Goal: Complete application form

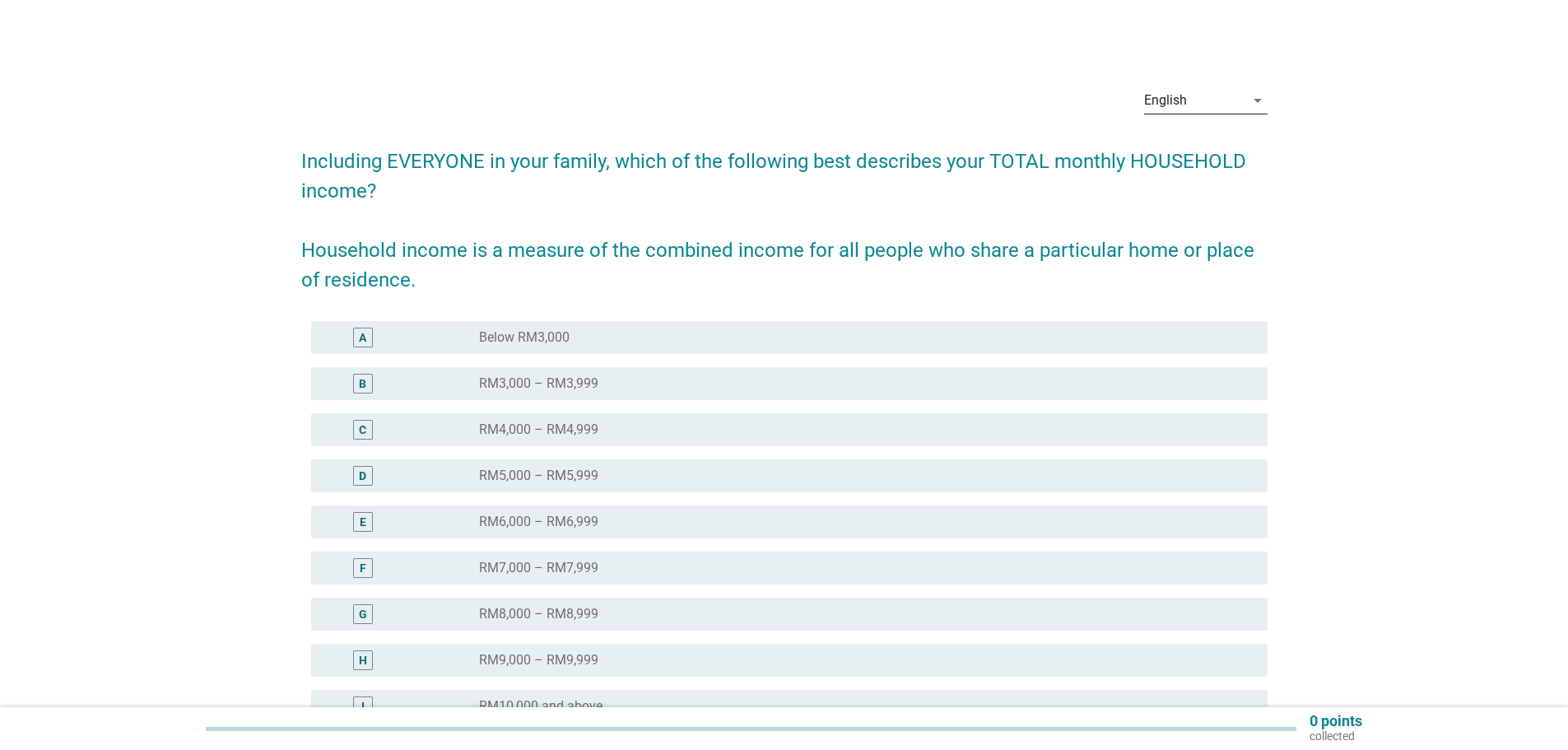
click at [1242, 96] on div "English" at bounding box center [1193, 100] width 100 height 27
click at [1188, 147] on div "Bahasa Melayu" at bounding box center [1204, 153] width 97 height 20
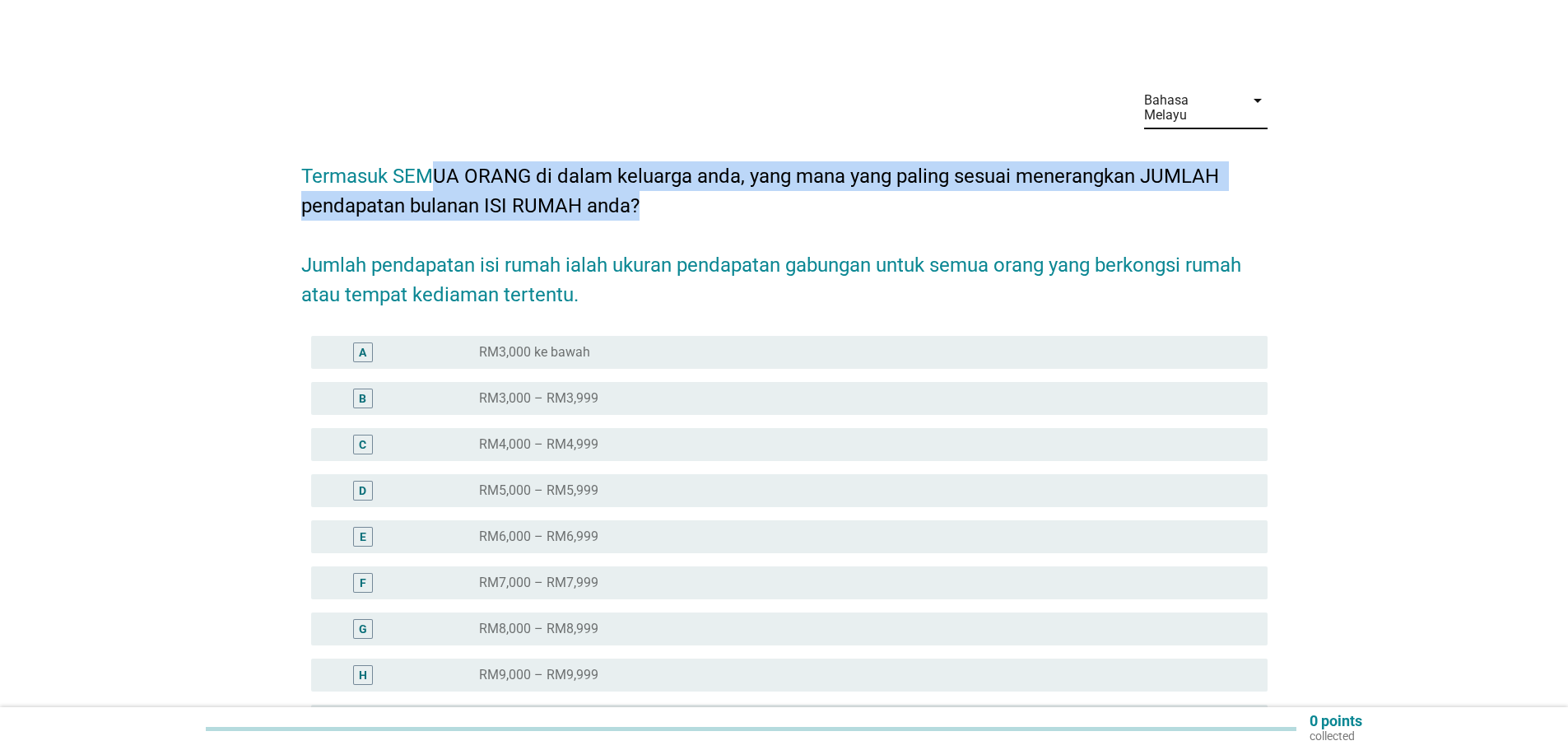
drag, startPoint x: 600, startPoint y: 167, endPoint x: 743, endPoint y: 179, distance: 143.5
click at [743, 179] on h2 "Termasuk SEMUA ORANG di dalam keluarga anda, yang mana yang paling sesuai mener…" at bounding box center [784, 227] width 966 height 164
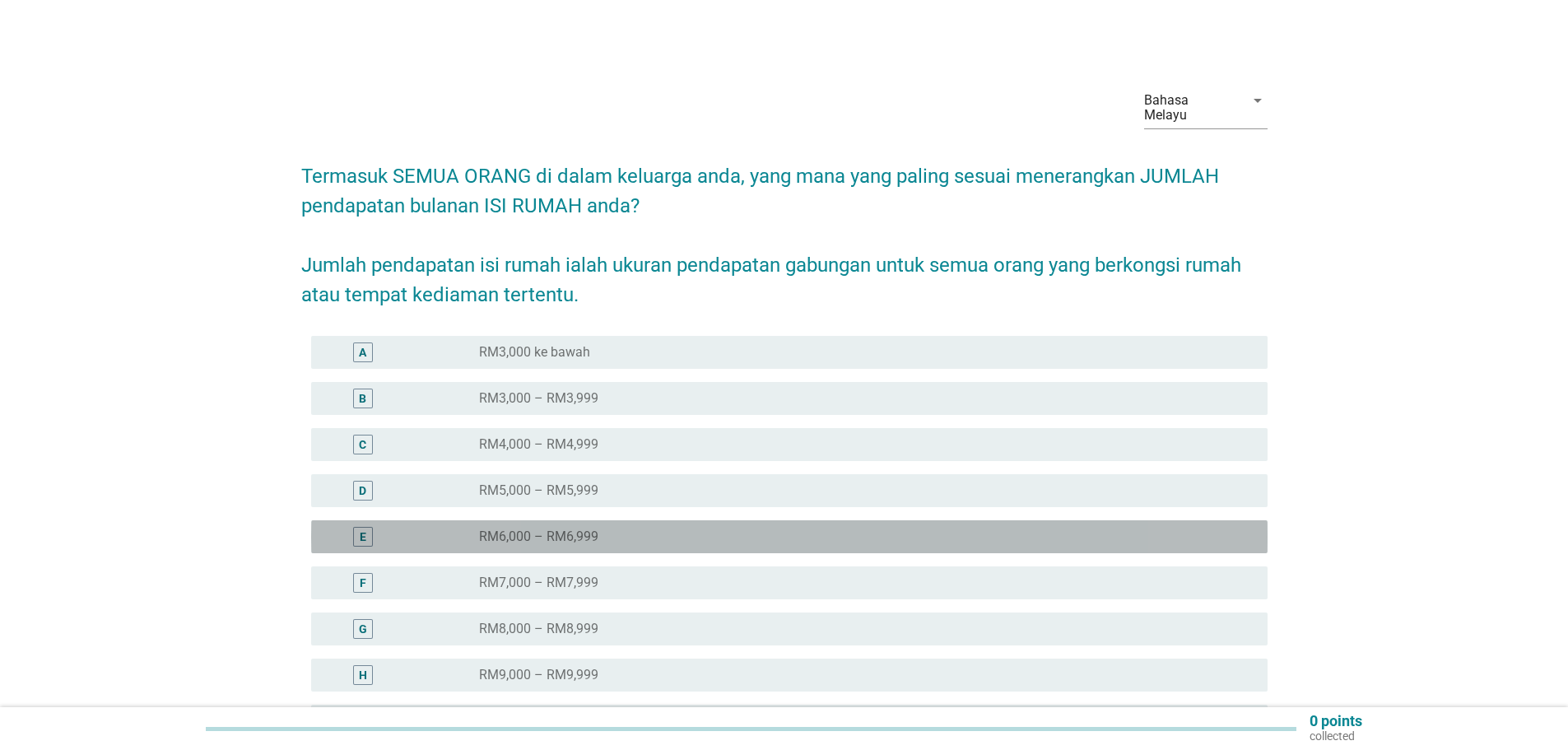
click at [510, 528] on label "RM6,000 – RM6,999" at bounding box center [539, 537] width 120 height 17
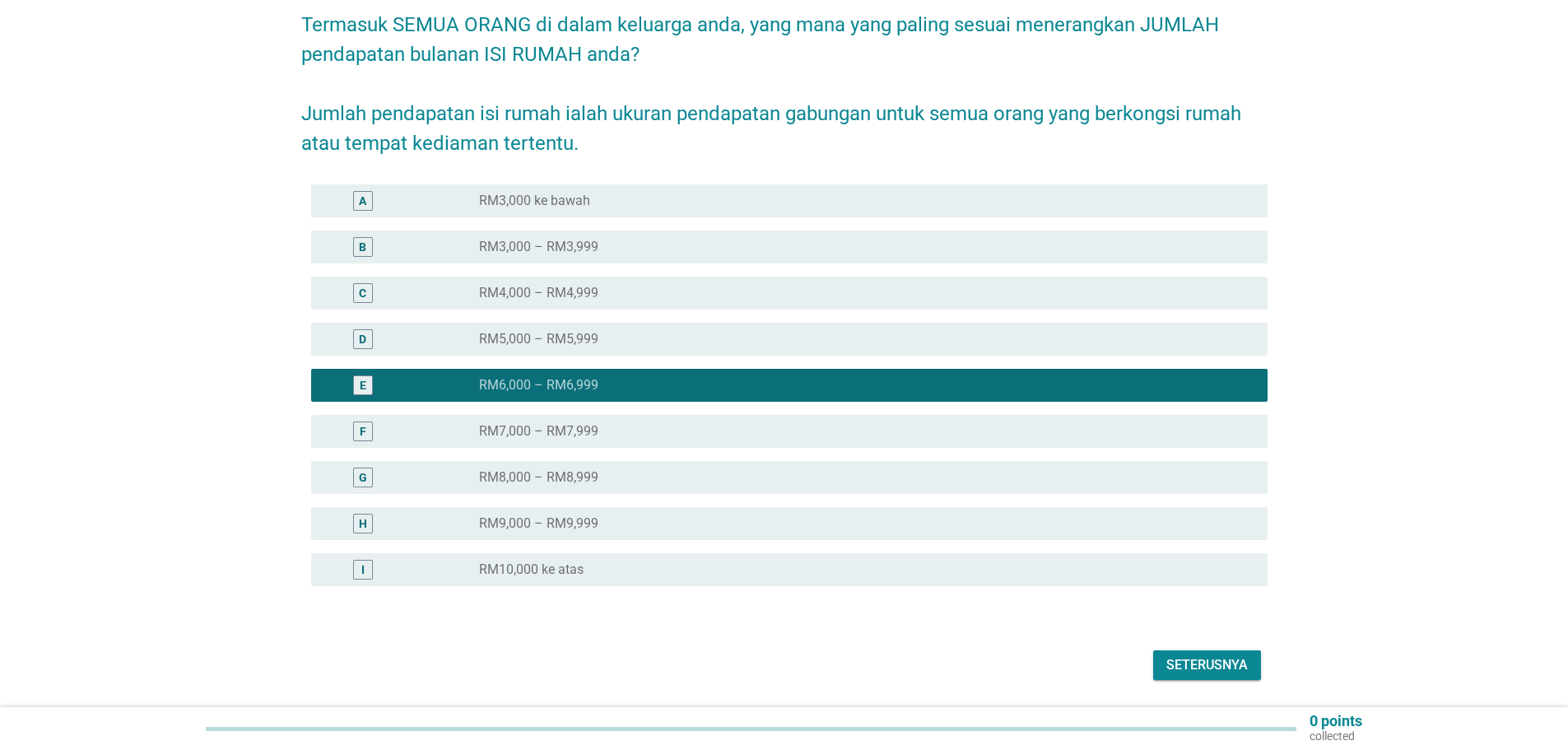
scroll to position [189, 0]
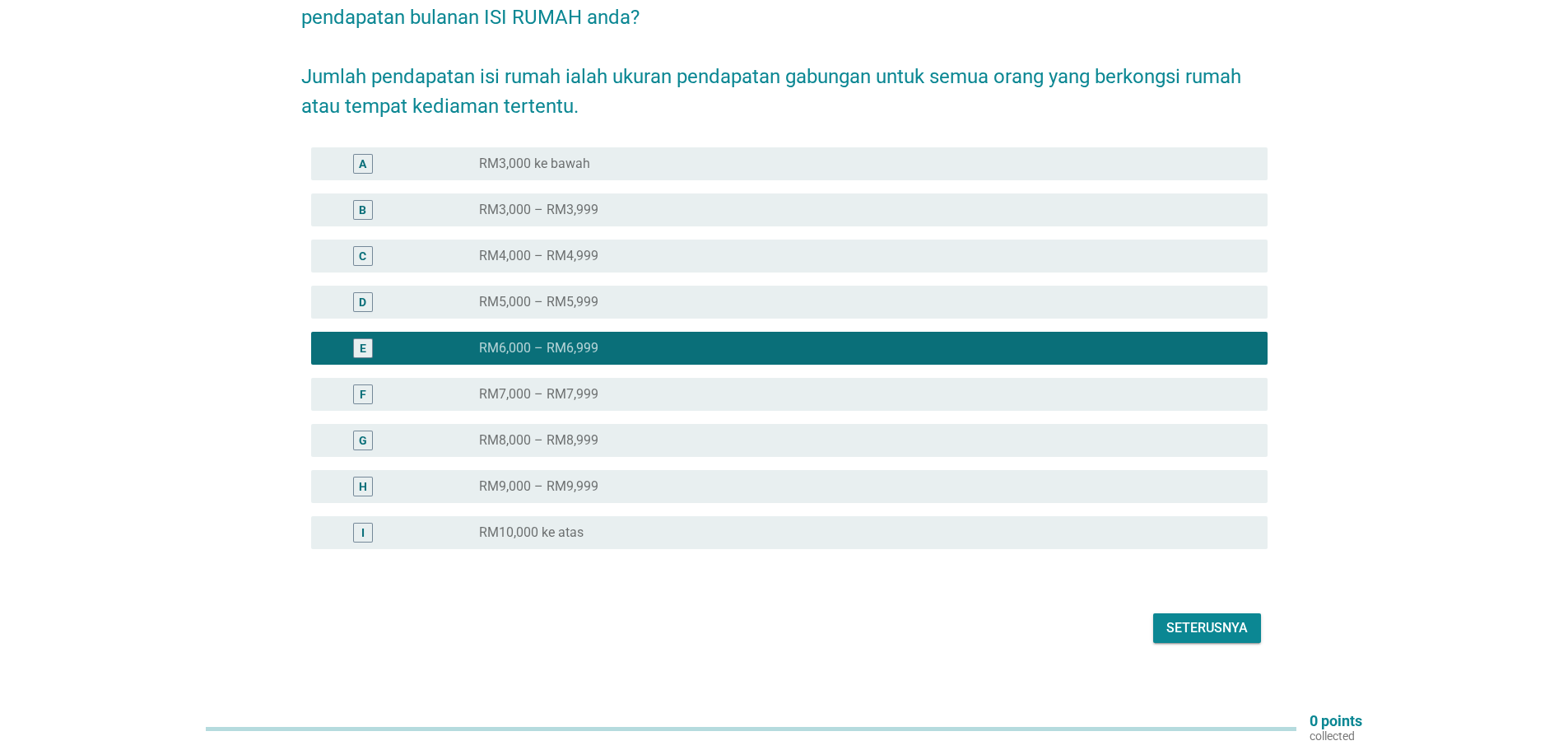
click at [1254, 608] on div "Seterusnya" at bounding box center [784, 628] width 966 height 40
click at [1219, 618] on div "Seterusnya" at bounding box center [1207, 628] width 81 height 20
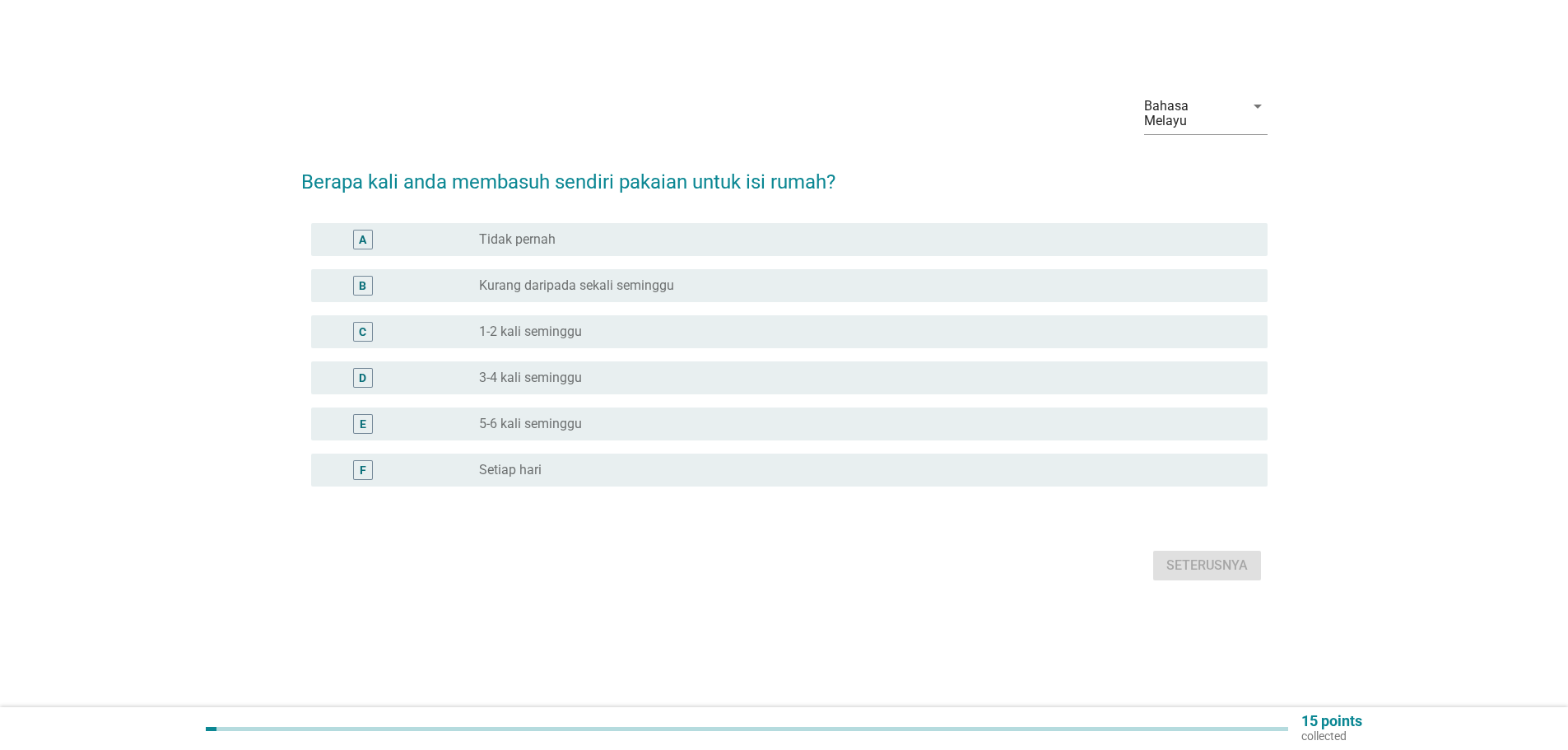
scroll to position [0, 0]
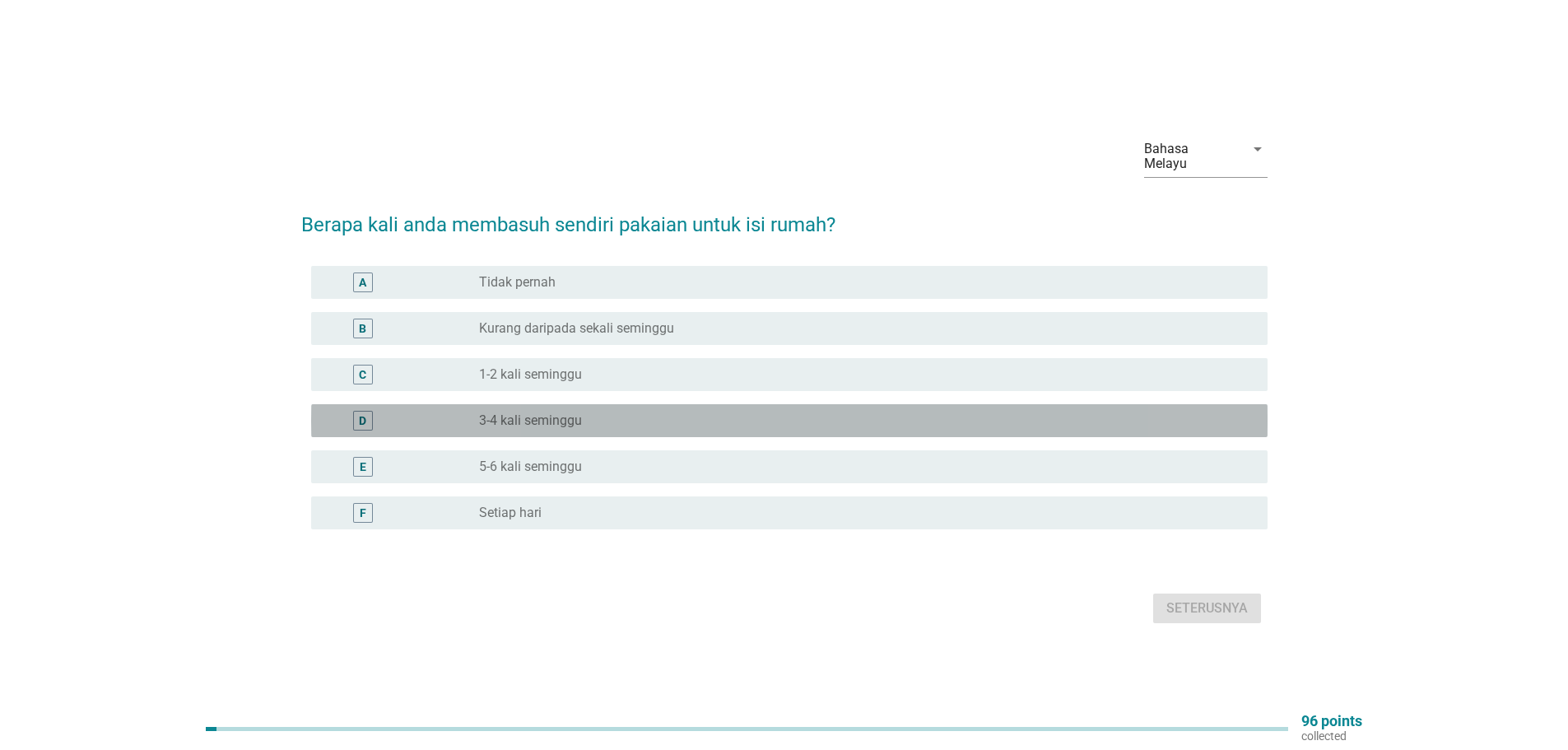
click at [582, 413] on label "3-4 kali seminggu" at bounding box center [531, 420] width 103 height 17
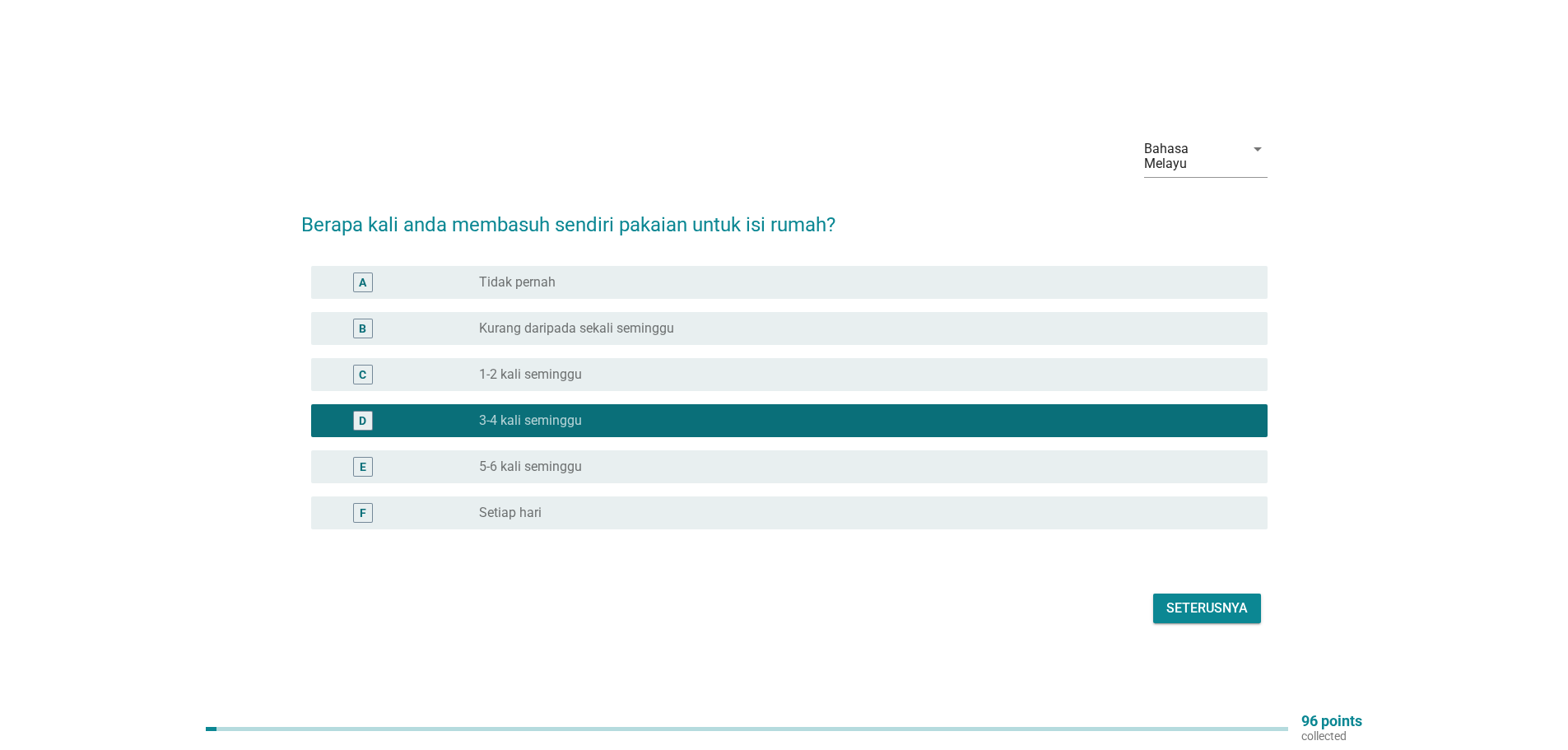
click at [1231, 598] on div "Seterusnya" at bounding box center [1207, 608] width 81 height 20
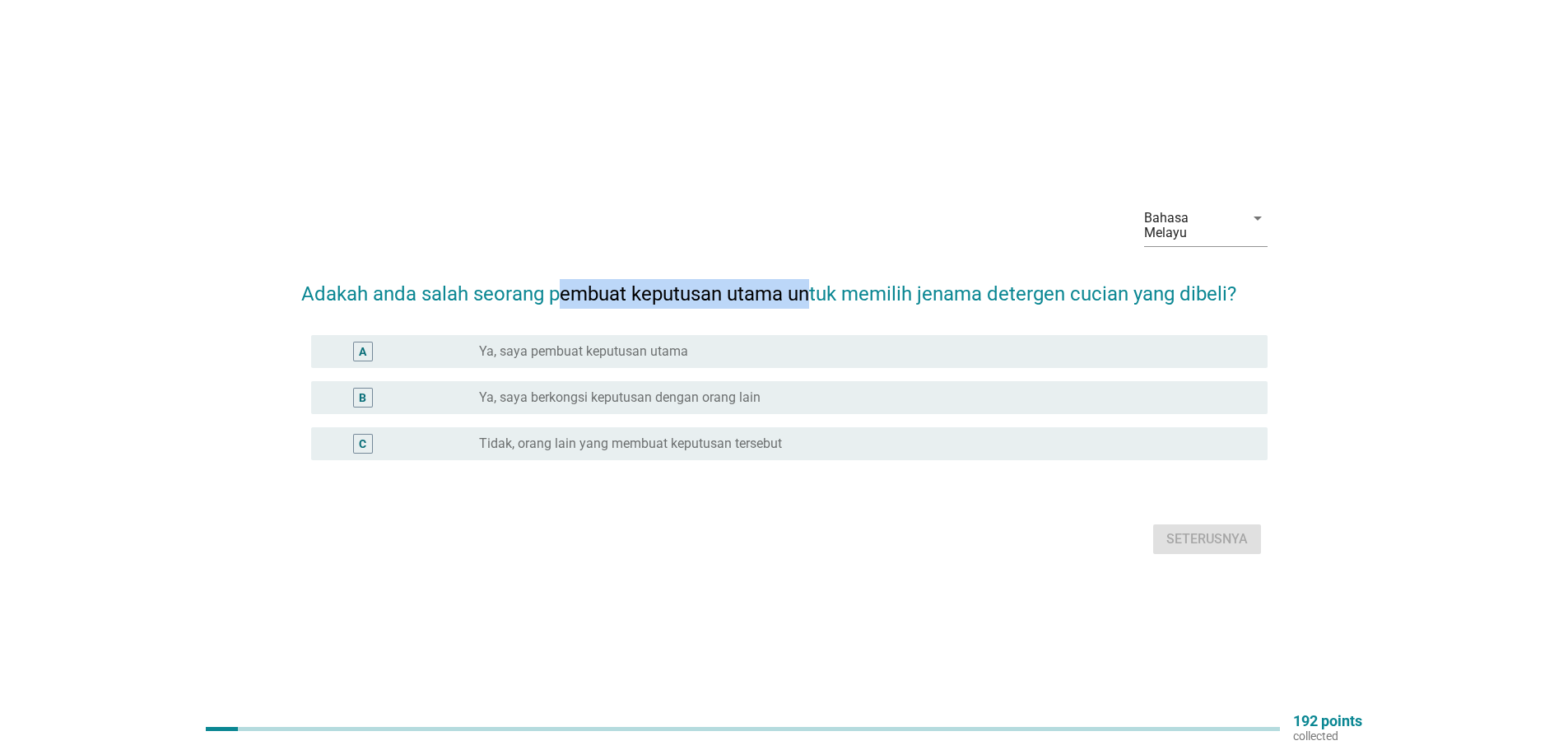
drag, startPoint x: 557, startPoint y: 266, endPoint x: 807, endPoint y: 282, distance: 250.5
click at [810, 282] on h2 "Adakah anda salah seorang pembuat keputusan utama untuk memilih jenama detergen…" at bounding box center [784, 285] width 966 height 46
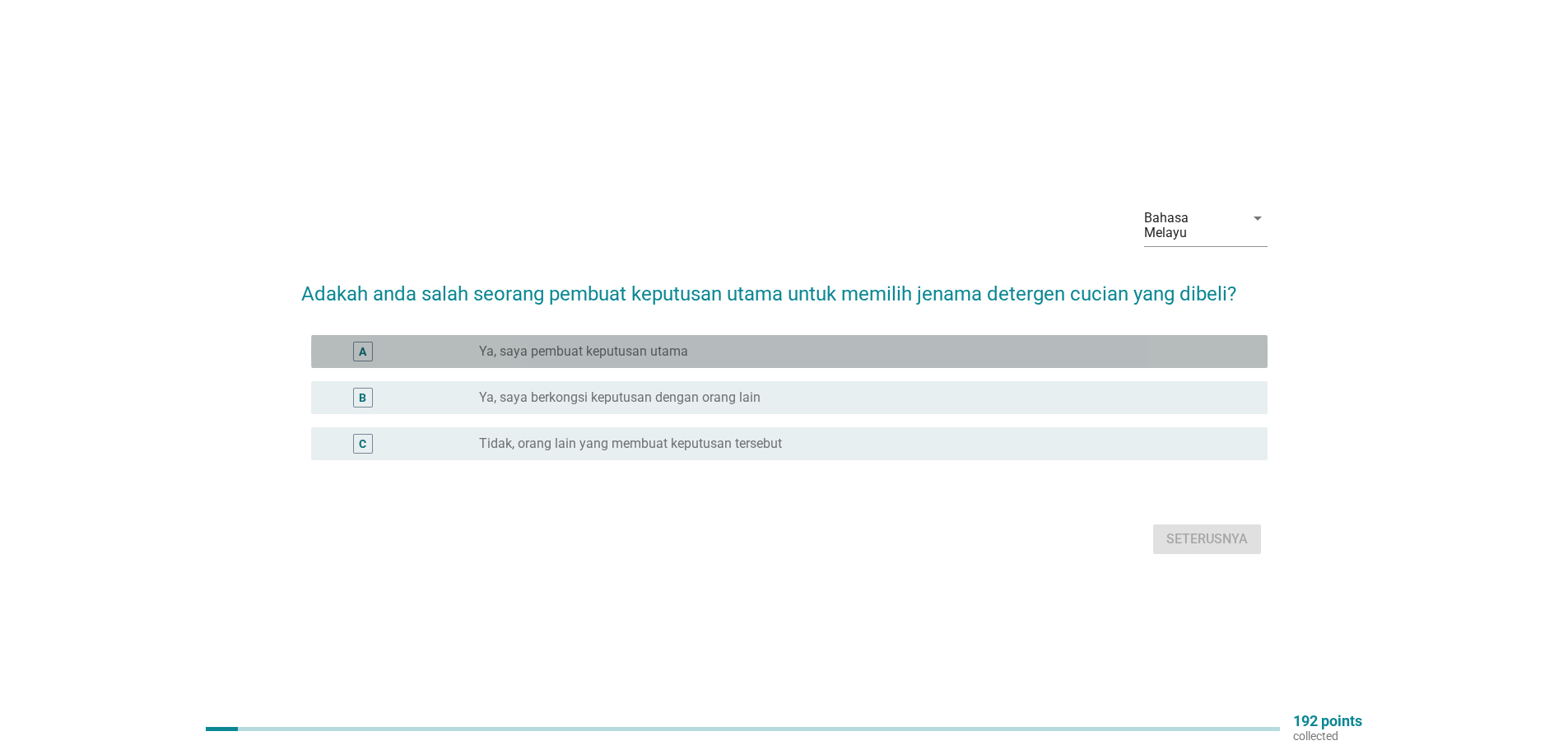
click at [620, 353] on div "radio_button_unchecked Ya, saya pembuat keputusan utama" at bounding box center [867, 351] width 776 height 20
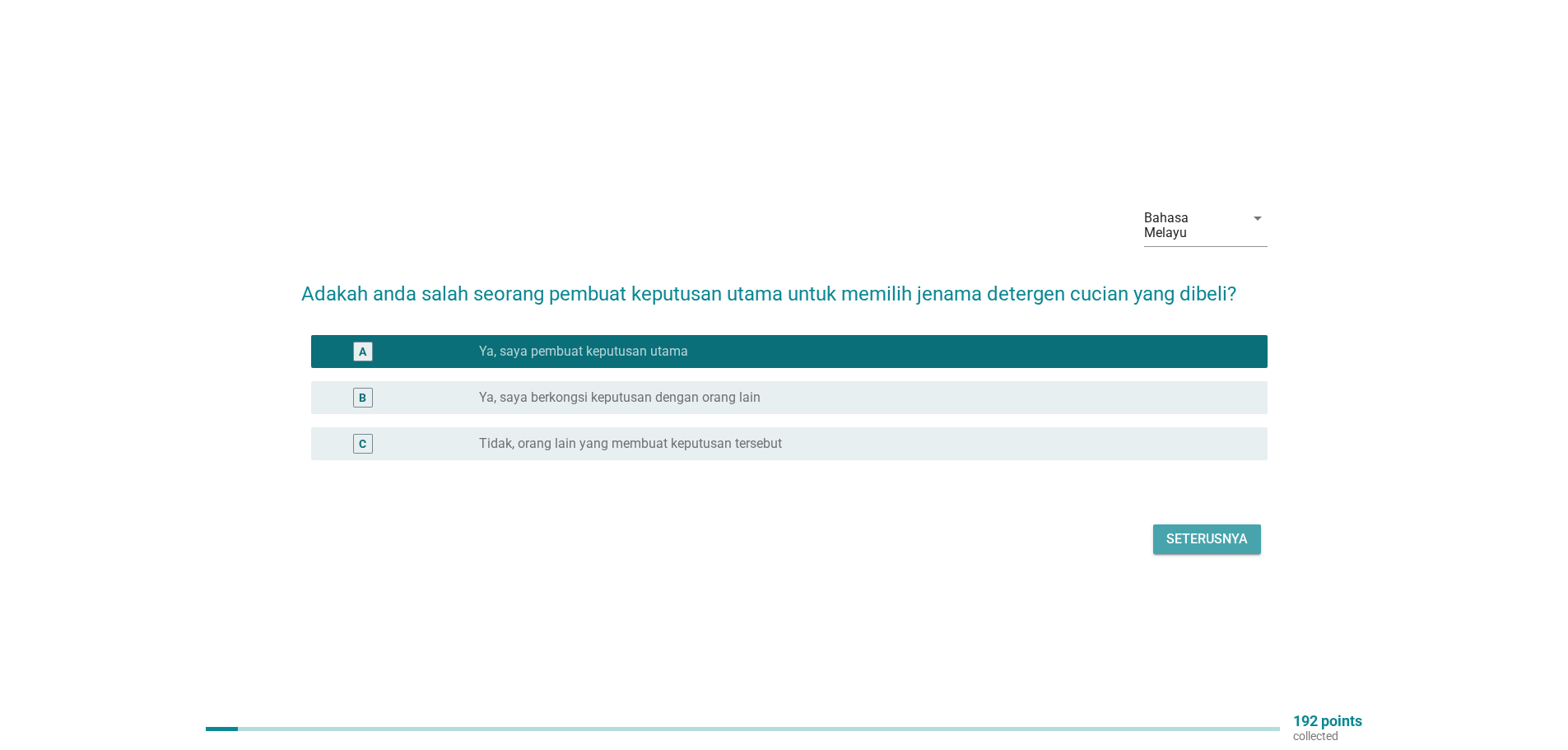
click at [1224, 529] on div "Seterusnya" at bounding box center [1207, 539] width 81 height 20
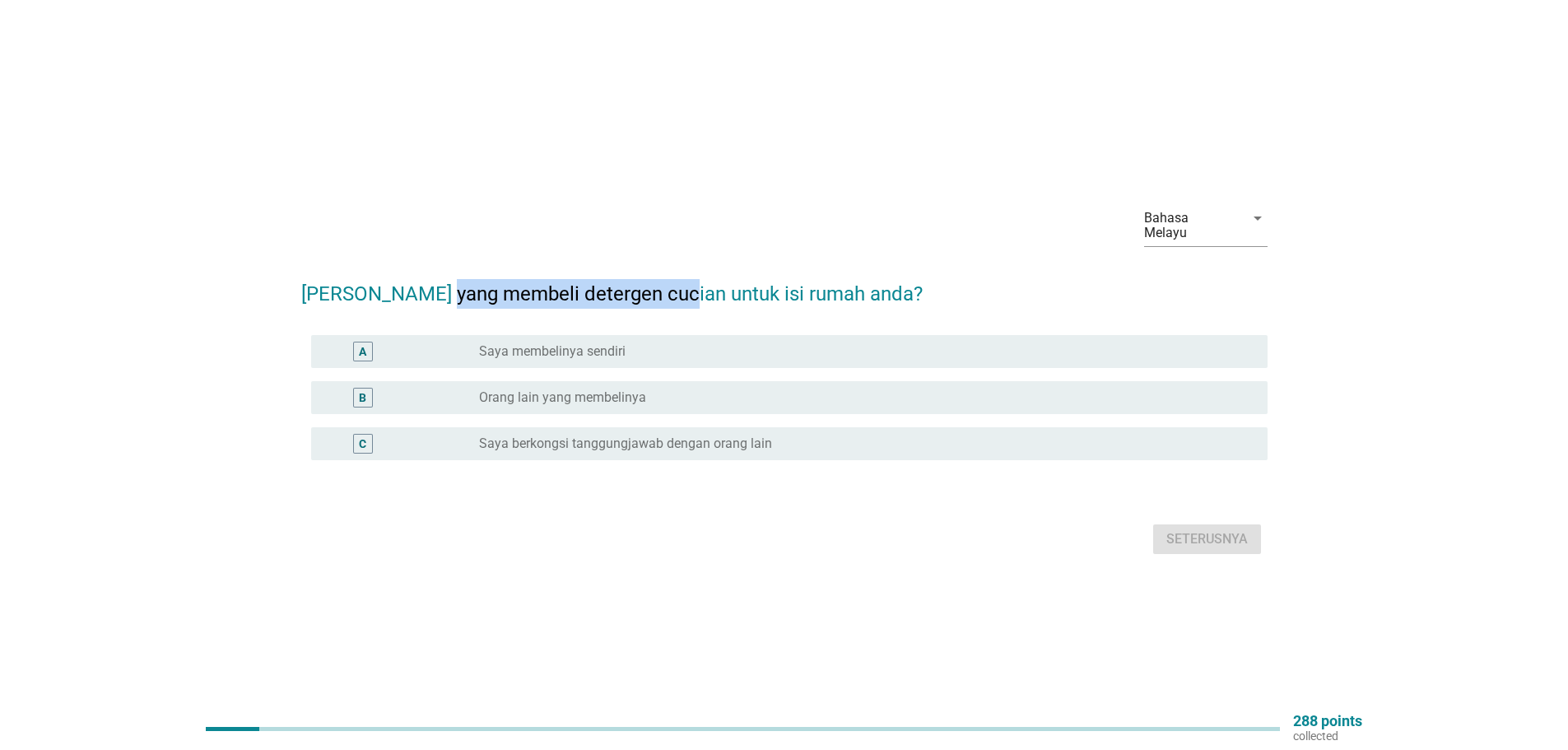
drag, startPoint x: 444, startPoint y: 269, endPoint x: 663, endPoint y: 282, distance: 219.4
click at [663, 282] on h2 "[PERSON_NAME] yang membeli detergen cucian untuk isi rumah anda?" at bounding box center [784, 285] width 966 height 46
click at [718, 307] on form "[PERSON_NAME] yang membeli detergen cucian untuk isi rumah anda? A radio_button…" at bounding box center [784, 410] width 966 height 297
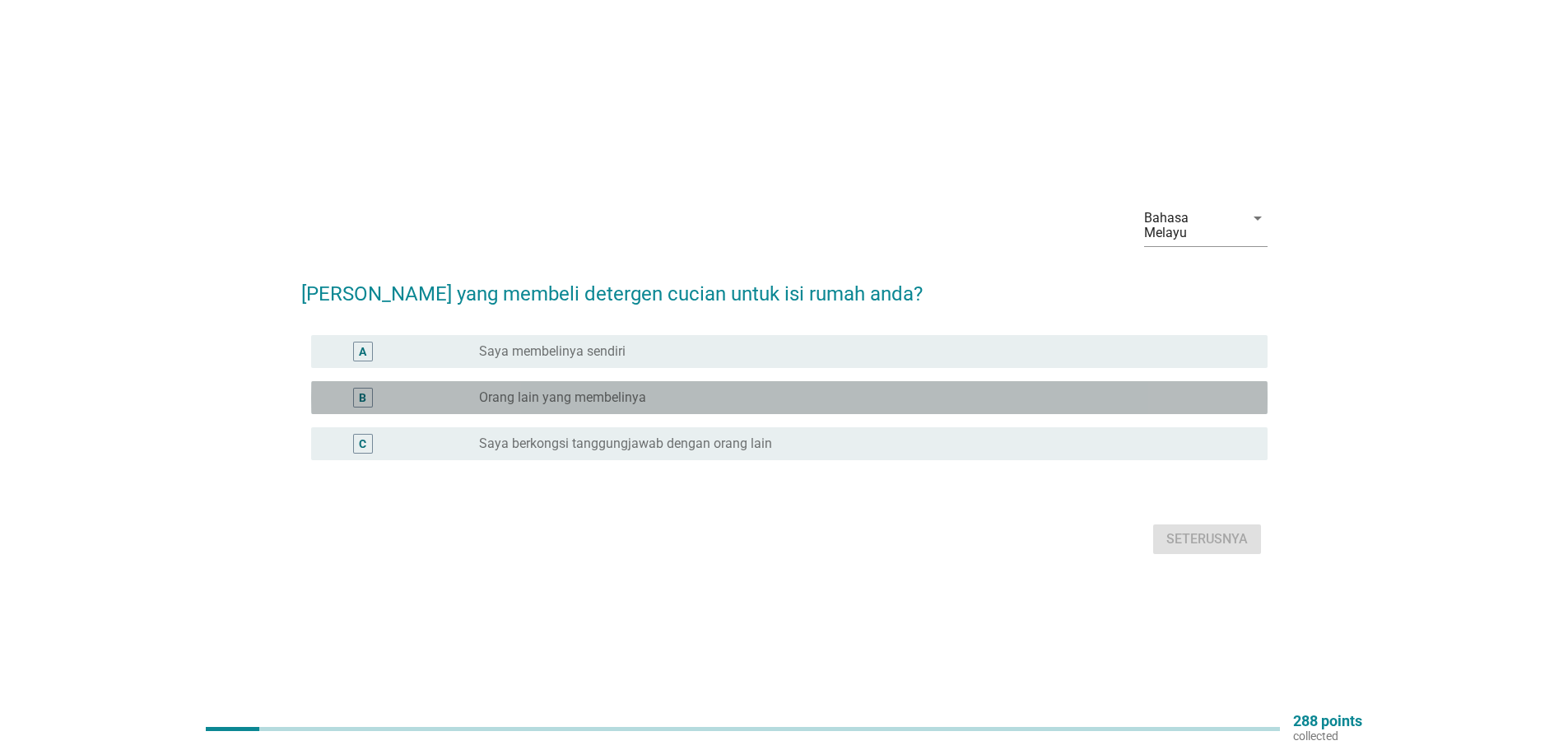
click at [604, 398] on label "Orang lain yang membelinya" at bounding box center [562, 398] width 167 height 17
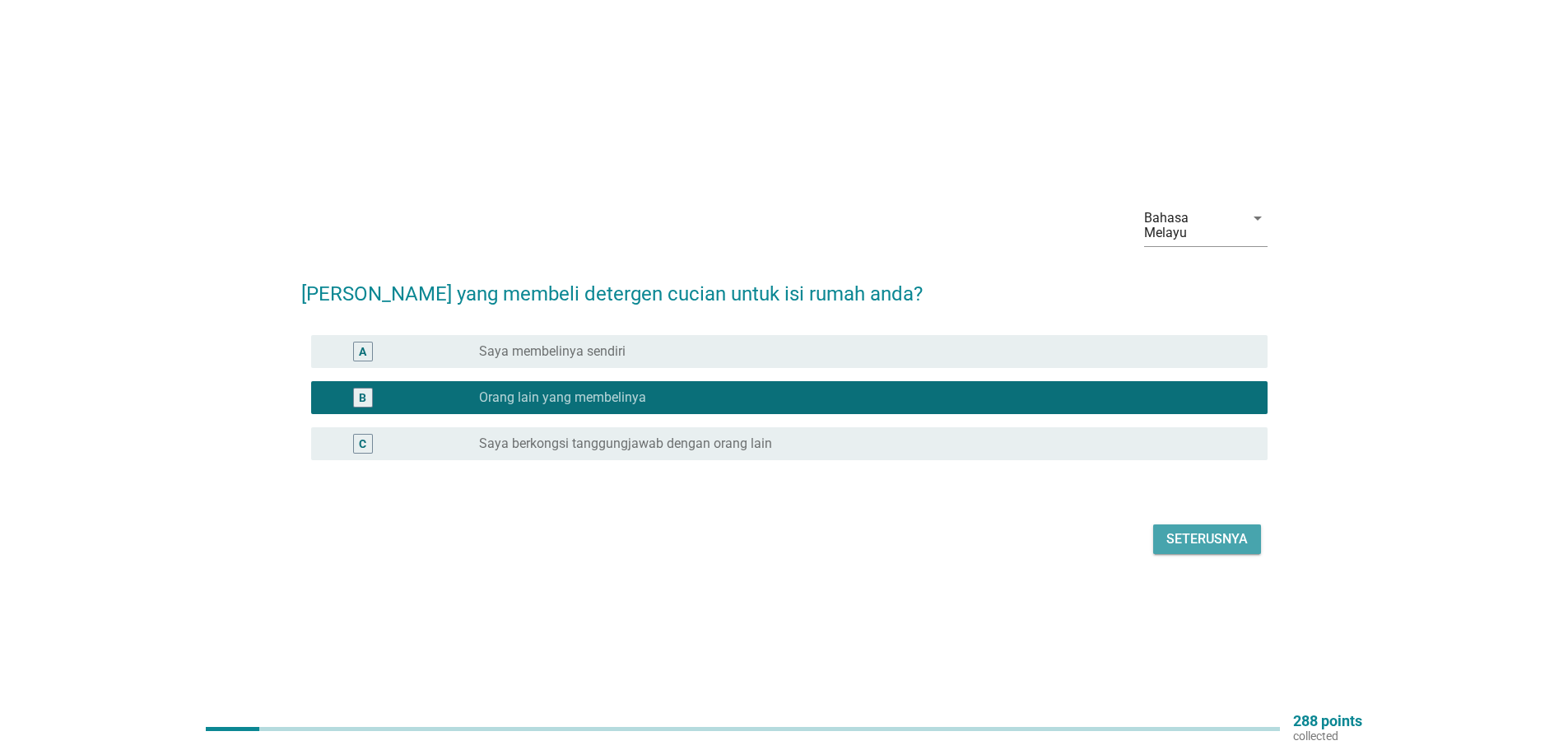
click at [1208, 529] on div "Seterusnya" at bounding box center [1207, 539] width 81 height 20
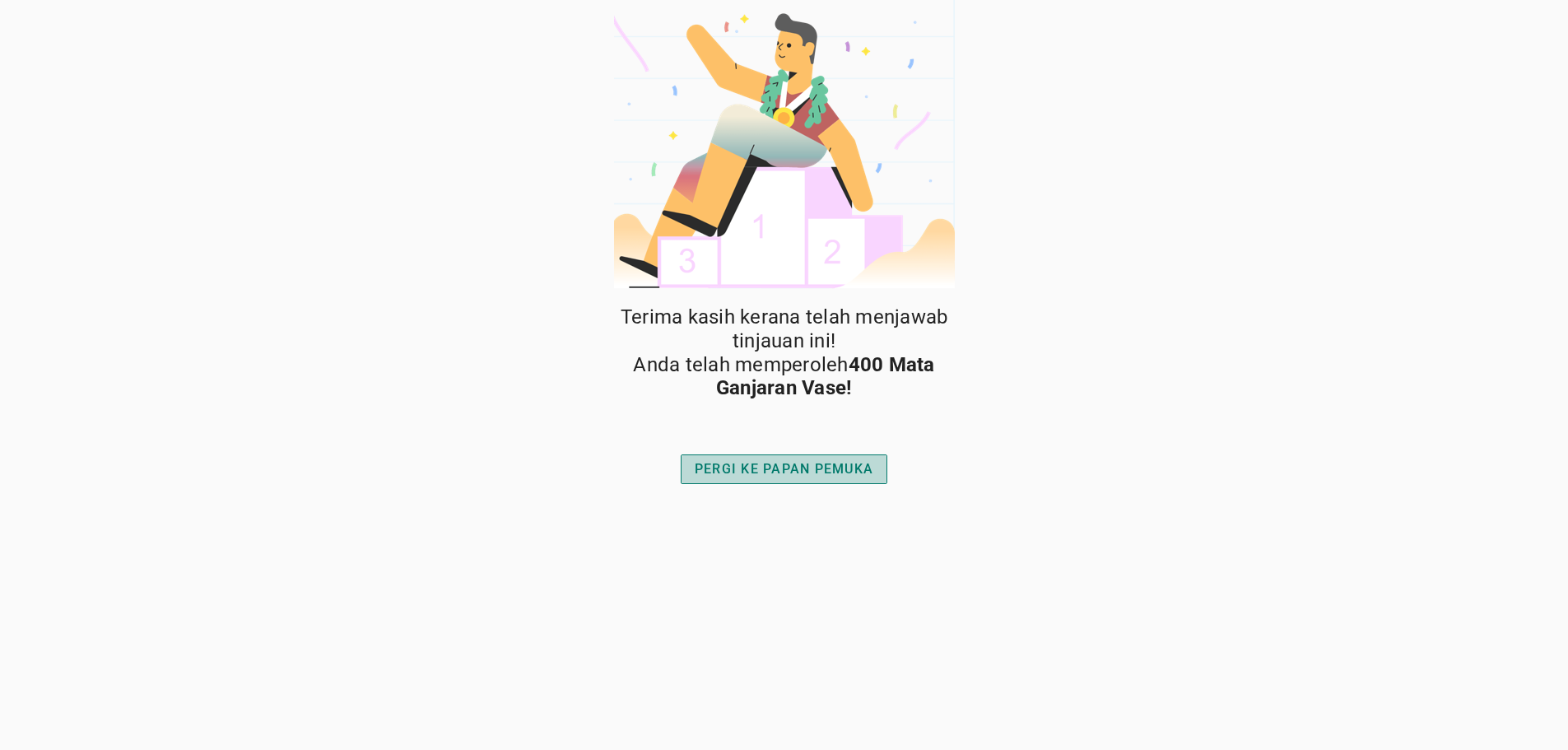
click at [799, 472] on div "PERGI KE PAPAN PEMUKA" at bounding box center [783, 469] width 179 height 20
